Goal: Find specific page/section: Find specific page/section

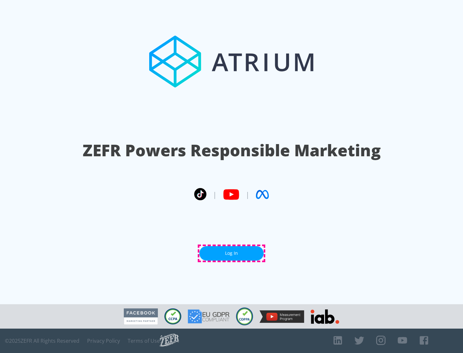
click at [231, 254] on link "Log In" at bounding box center [231, 253] width 64 height 14
